Goal: Information Seeking & Learning: Learn about a topic

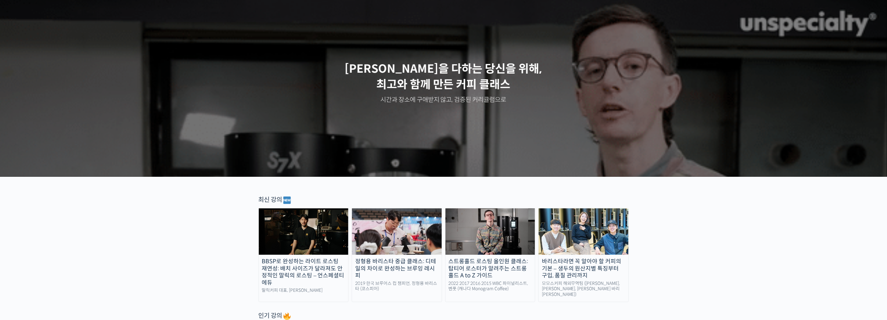
scroll to position [70, 0]
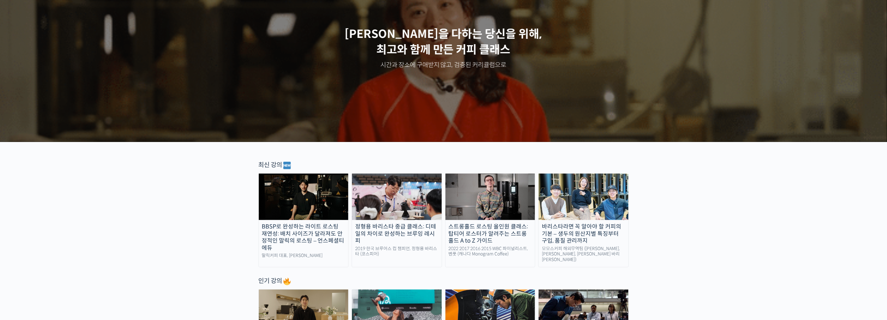
click at [325, 197] on img at bounding box center [304, 197] width 90 height 46
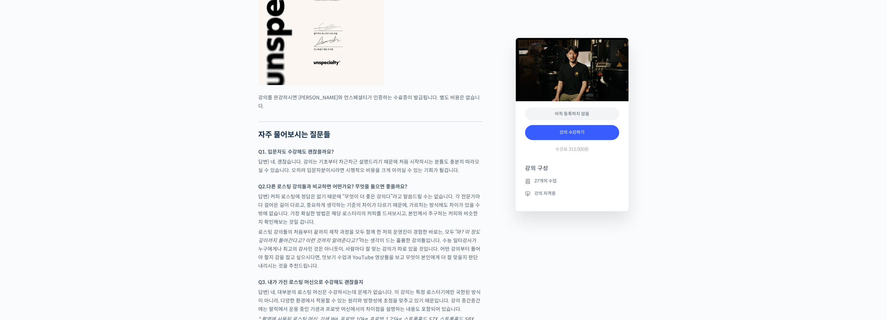
scroll to position [1952, 0]
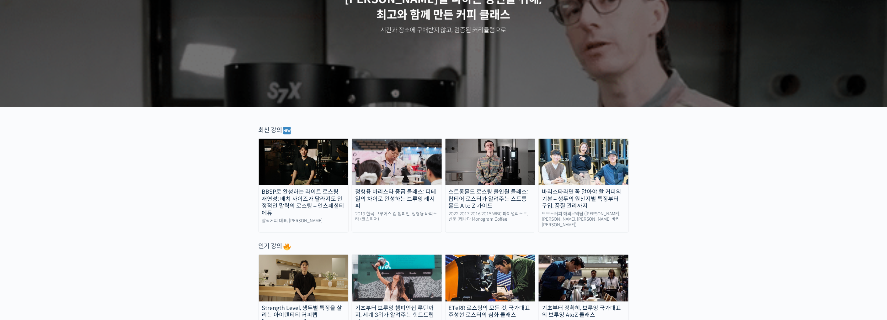
click at [492, 161] on img at bounding box center [490, 162] width 90 height 46
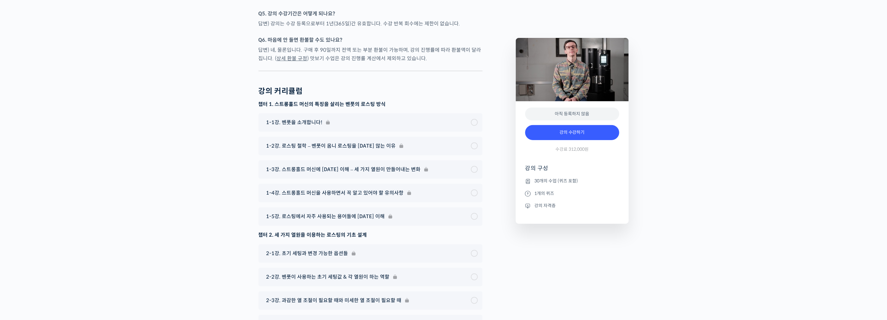
scroll to position [3101, 0]
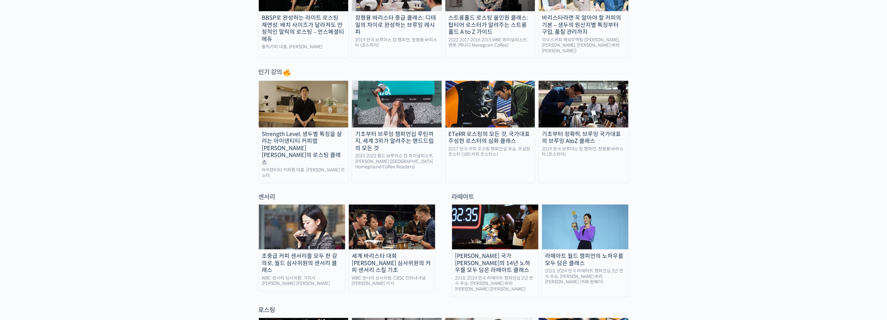
scroll to position [348, 0]
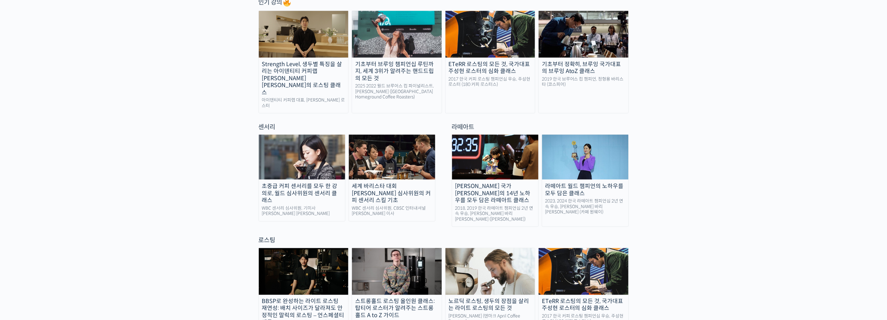
click at [319, 184] on div "초중급 커피 센서리를 모두 한 강의로, 월드 심사위원의 센서리 클래스" at bounding box center [302, 193] width 86 height 21
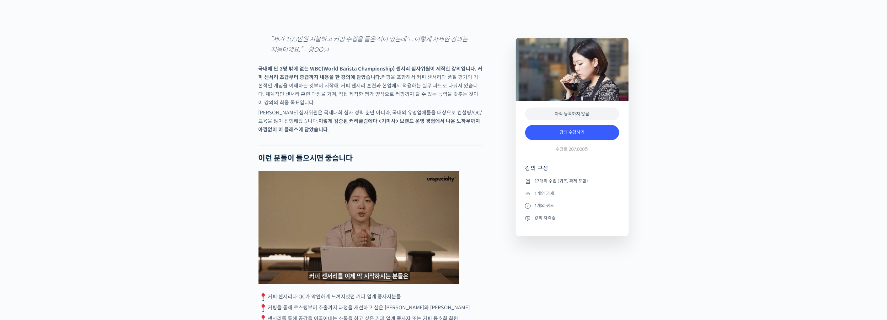
scroll to position [1045, 0]
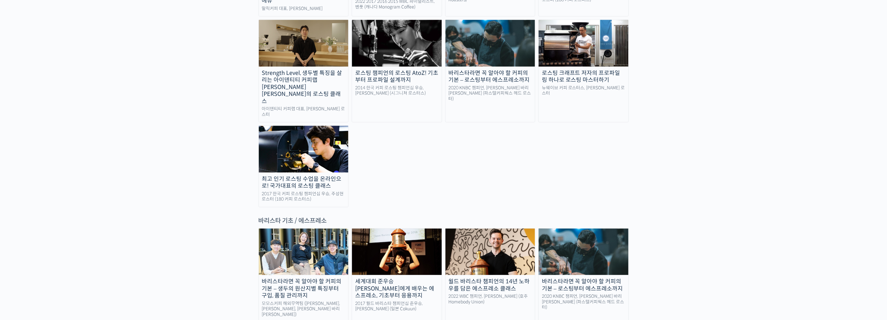
scroll to position [706, 0]
